Goal: Task Accomplishment & Management: Manage account settings

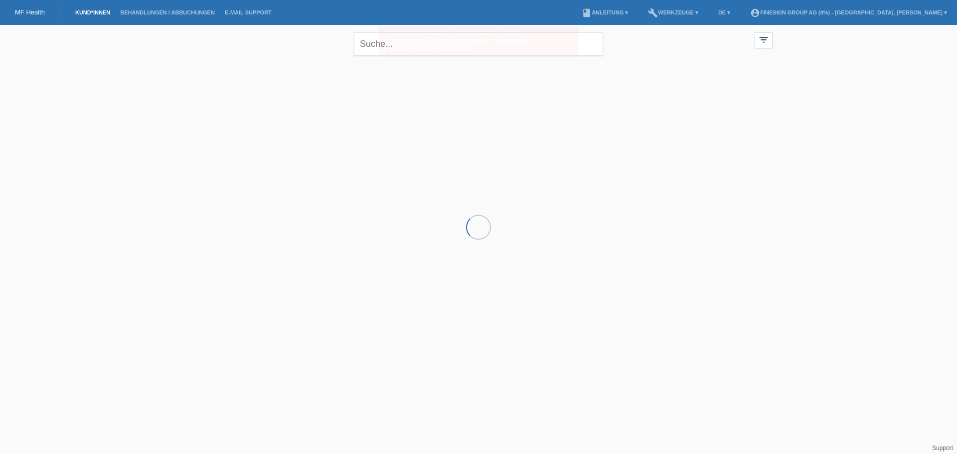
click at [451, 54] on div "Sie haben die falsche Anmeldeseite in Ihren Lesezeichen/Favoriten gespeichert. …" at bounding box center [478, 40] width 199 height 29
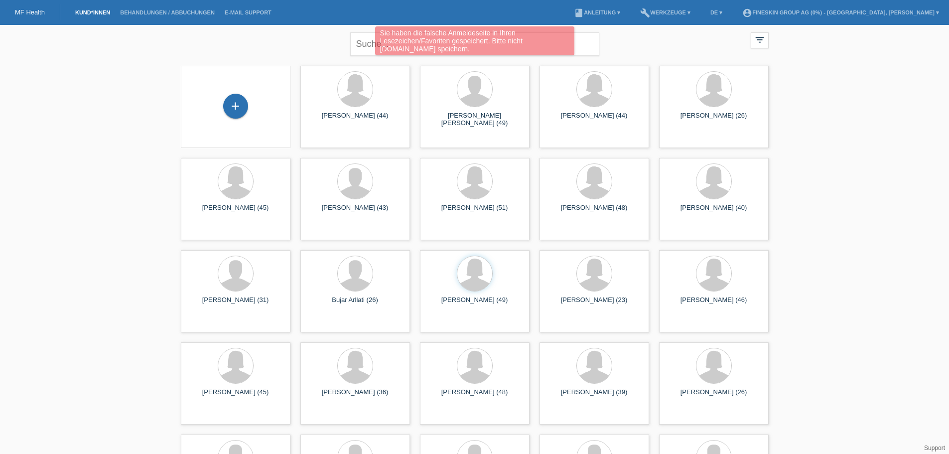
click at [432, 48] on div "Sie haben die falsche Anmeldeseite in Ihren Lesezeichen/Favoriten gespeichert. …" at bounding box center [474, 40] width 199 height 29
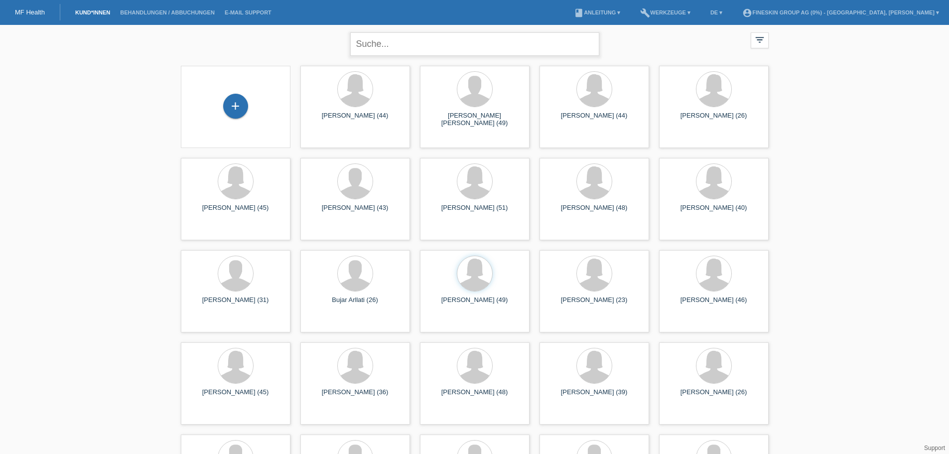
click at [400, 48] on input "text" at bounding box center [474, 43] width 249 height 23
type input "h"
type input "shukri"
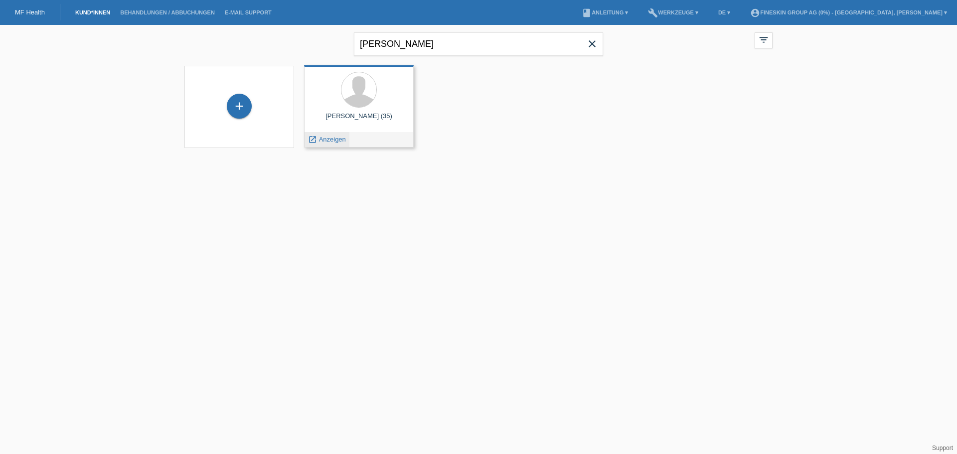
click at [325, 140] on span "Anzeigen" at bounding box center [332, 139] width 27 height 7
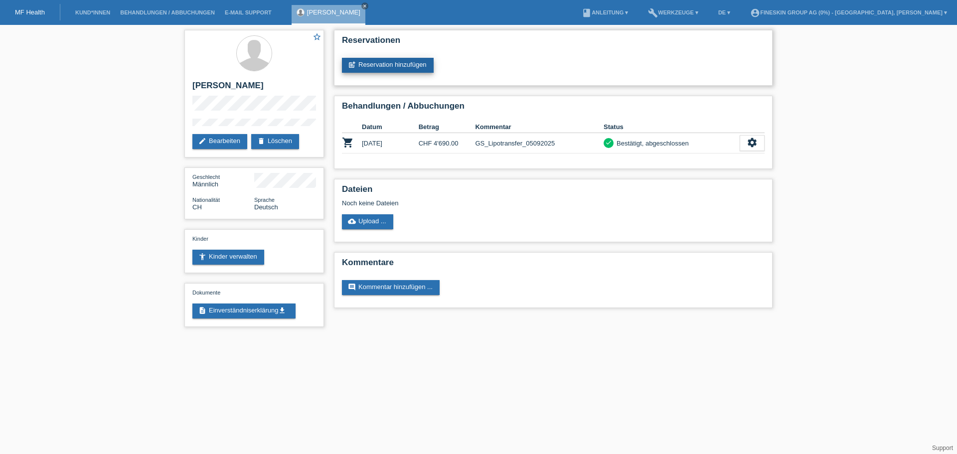
click at [423, 65] on link "post_add Reservation hinzufügen" at bounding box center [388, 65] width 92 height 15
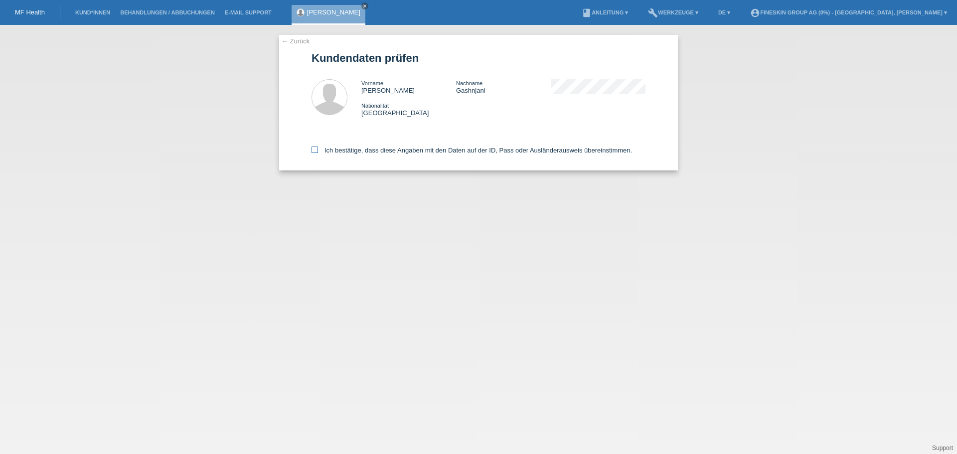
click at [448, 149] on label "Ich bestätige, dass diese Angaben mit den Daten auf der ID, Pass oder Ausländer…" at bounding box center [471, 150] width 320 height 7
click at [318, 149] on input "Ich bestätige, dass diese Angaben mit den Daten auf der ID, Pass oder Ausländer…" at bounding box center [314, 150] width 6 height 6
checkbox input "true"
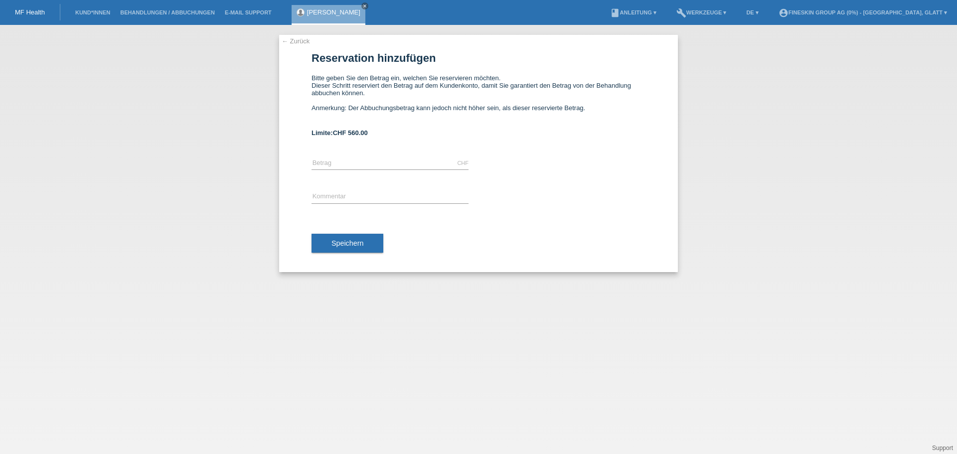
click at [775, 365] on div "← Zurück Reservation hinzufügen Bitte geben Sie den Betrag ein, welchen Sie res…" at bounding box center [478, 239] width 957 height 429
click at [352, 161] on input "text" at bounding box center [389, 163] width 157 height 12
type input "200.00"
click at [352, 196] on input "text" at bounding box center [389, 197] width 157 height 12
type input "GS_Unterlidstraffung_18092025"
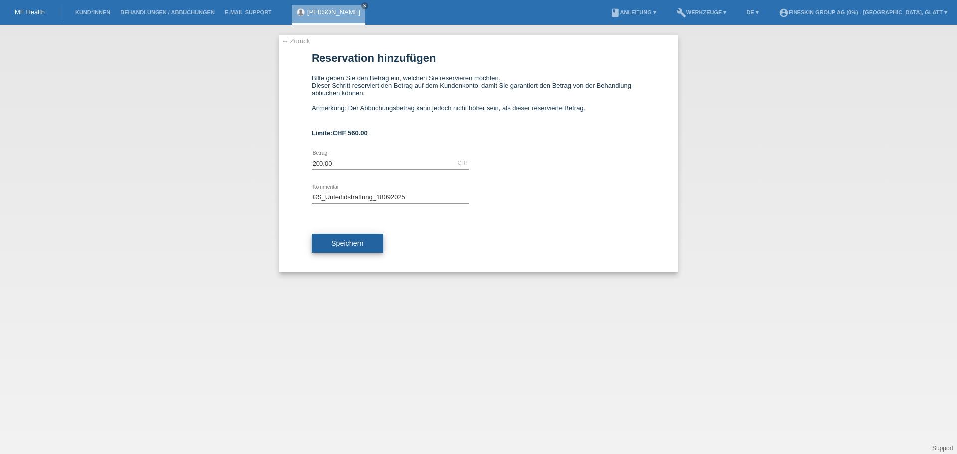
click at [353, 240] on span "Speichern" at bounding box center [347, 243] width 32 height 8
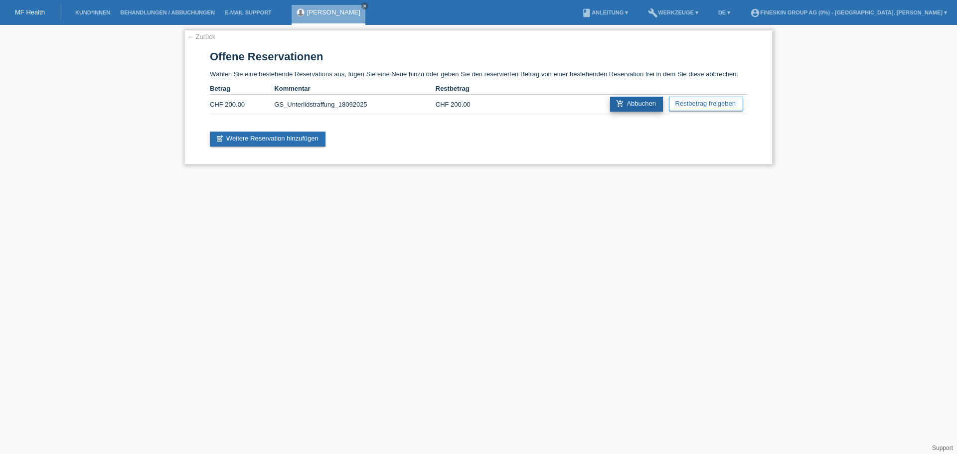
click at [635, 104] on link "add_shopping_cart Abbuchen" at bounding box center [636, 104] width 53 height 15
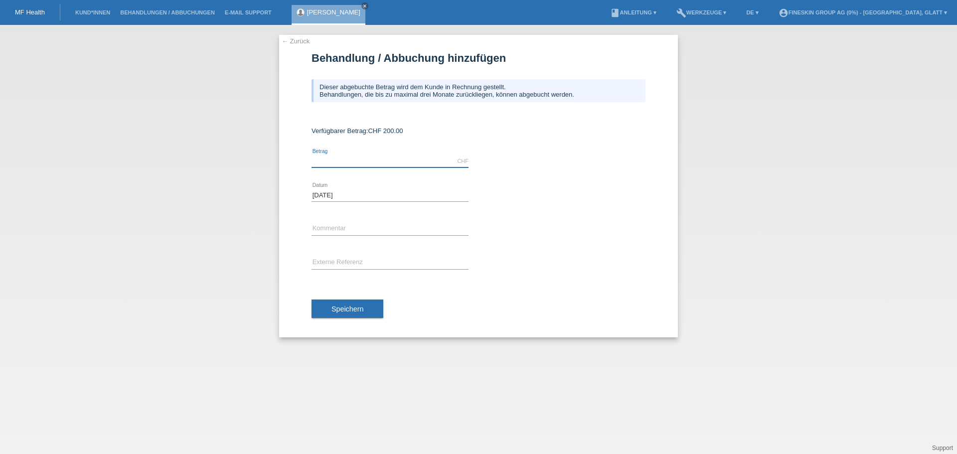
click at [376, 157] on input "text" at bounding box center [389, 161] width 157 height 12
type input "200.00"
click at [351, 232] on input "text" at bounding box center [389, 229] width 157 height 12
type input "GS_Unterlidstraffung_18092025"
click at [371, 309] on button "Speichern" at bounding box center [347, 308] width 72 height 19
